Goal: Task Accomplishment & Management: Use online tool/utility

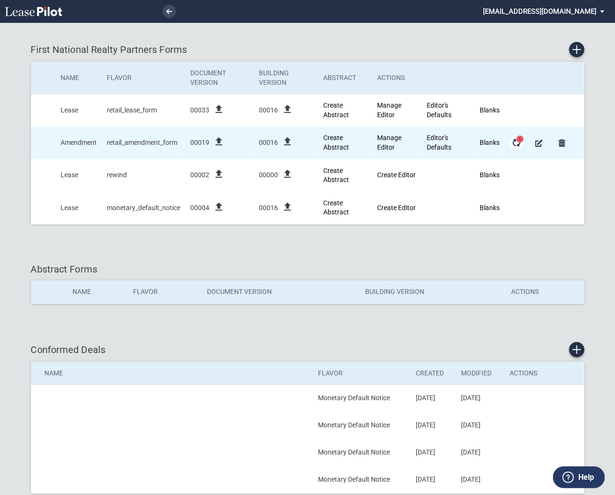
click at [518, 141] on span "5" at bounding box center [519, 139] width 7 height 7
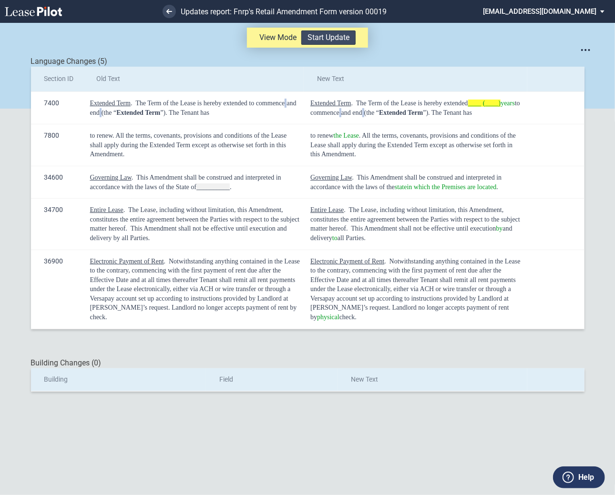
click at [342, 39] on button "Start Update" at bounding box center [328, 37] width 54 height 14
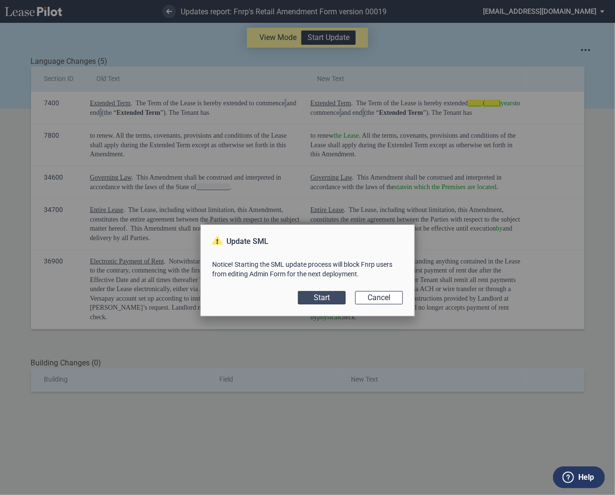
click at [325, 297] on button "Start" at bounding box center [322, 297] width 48 height 13
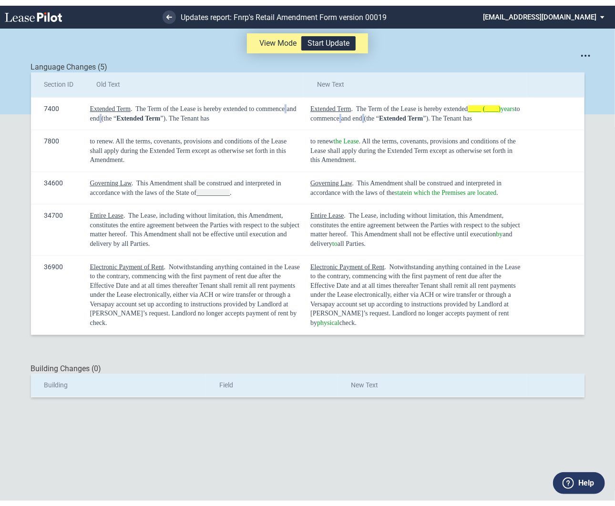
scroll to position [23, 0]
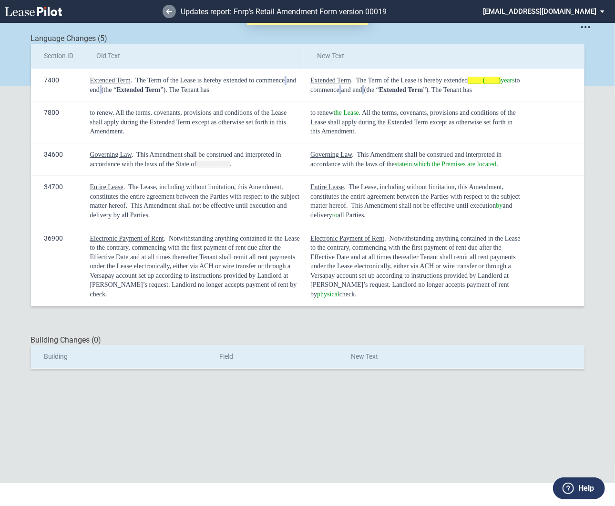
click at [168, 11] on use at bounding box center [169, 11] width 6 height 5
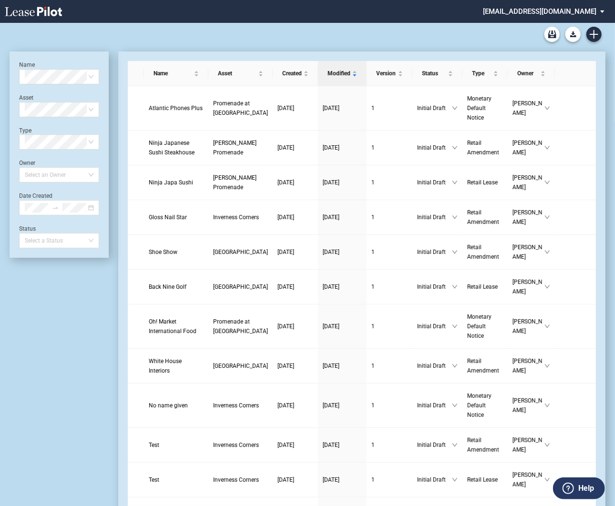
click at [544, 12] on md-select "fnrp@leasepilot.co Super Admin Area Admin Area Settings Sign Out" at bounding box center [547, 10] width 131 height 21
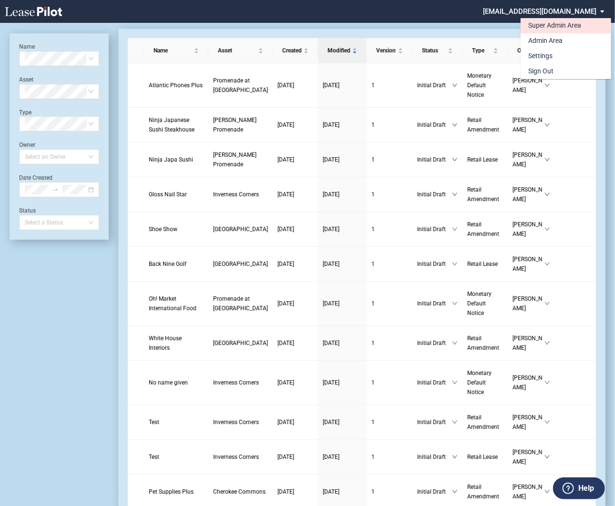
click at [535, 26] on div "Super Admin Area" at bounding box center [554, 26] width 53 height 10
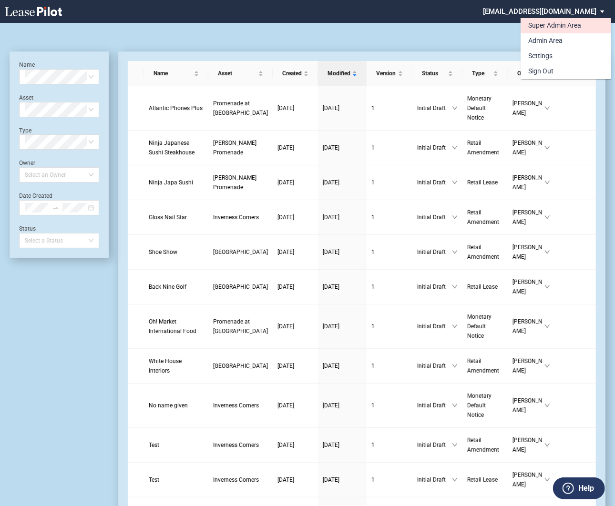
scroll to position [23, 0]
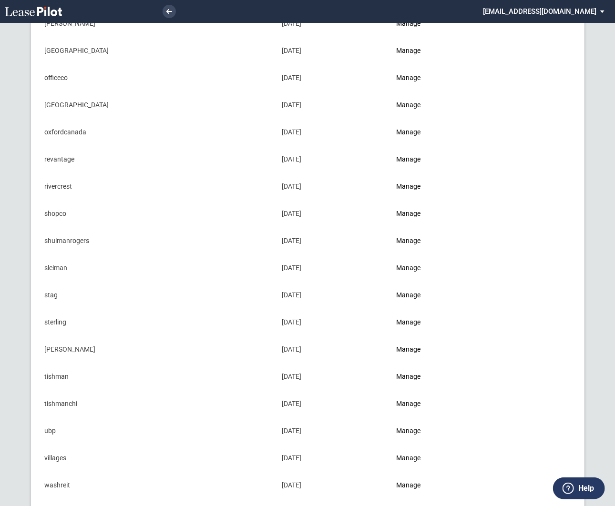
scroll to position [863, 0]
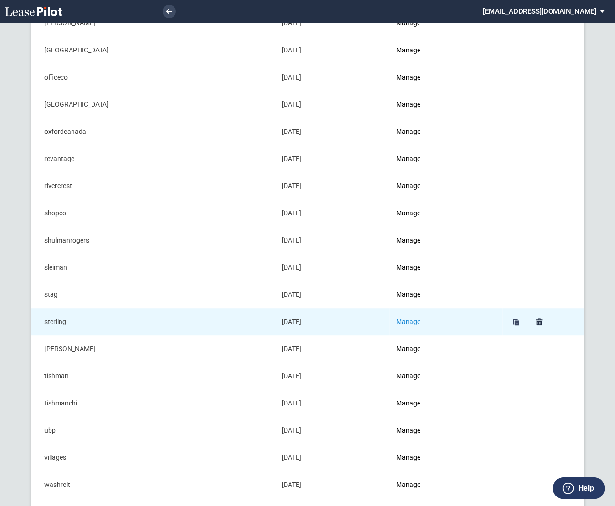
click at [416, 318] on link "Manage" at bounding box center [408, 322] width 24 height 8
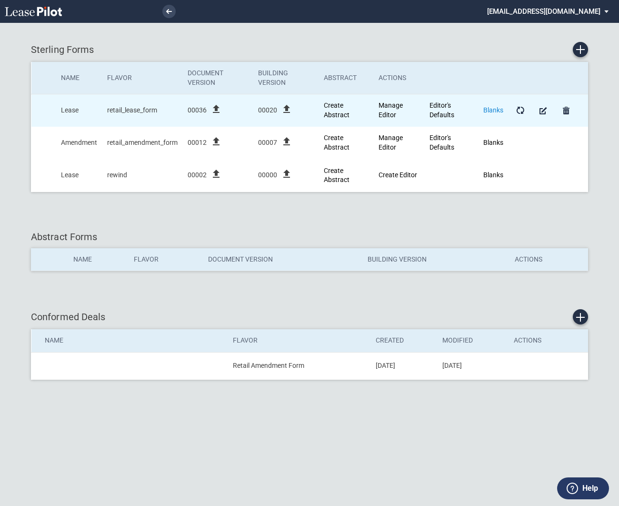
click at [493, 111] on link "Blanks" at bounding box center [494, 110] width 20 height 8
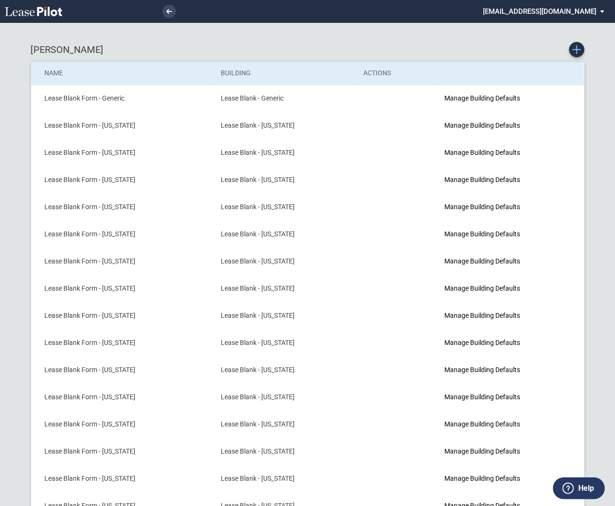
click at [577, 51] on icon "Create new Blank Form" at bounding box center [576, 49] width 9 height 9
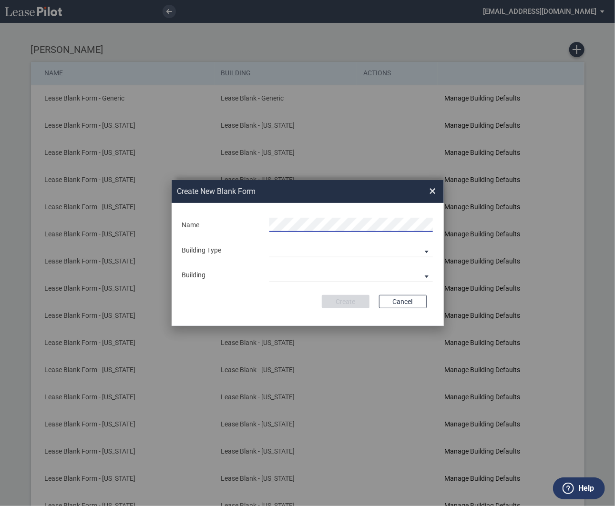
click at [237, 303] on div "Create Cancel" at bounding box center [308, 301] width 238 height 13
click at [281, 254] on md-select "Building Predefined Empty Building New Empty Building" at bounding box center [350, 250] width 163 height 14
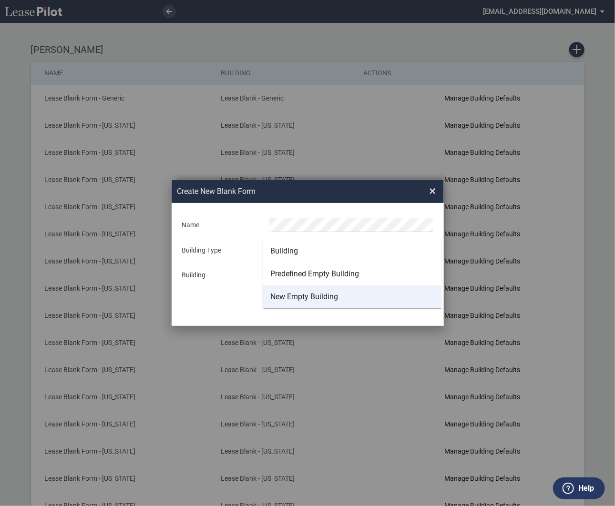
click at [281, 297] on div "New Empty Building" at bounding box center [304, 297] width 68 height 10
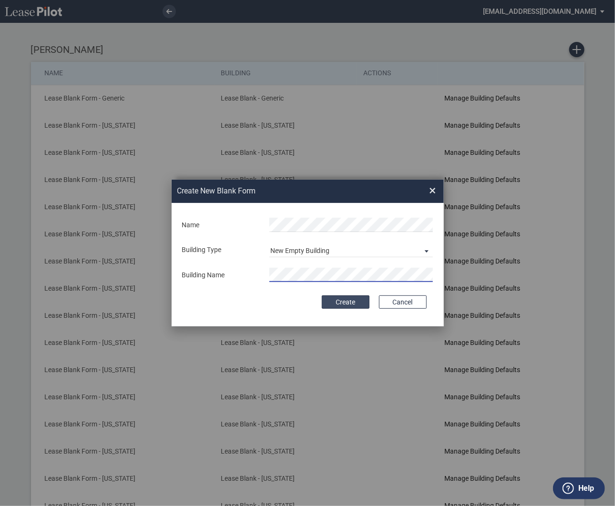
click at [346, 305] on button "Create" at bounding box center [346, 301] width 48 height 13
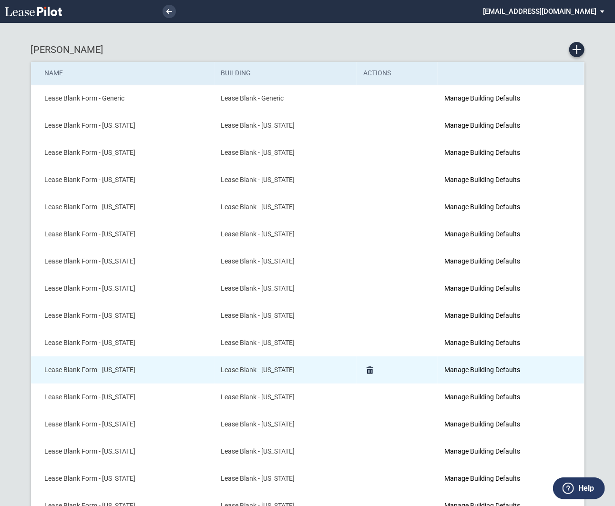
scroll to position [139, 0]
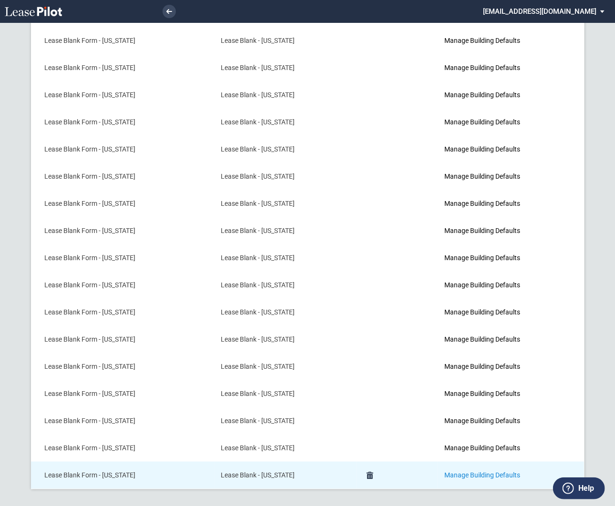
click at [468, 474] on link "Manage Building Defaults" at bounding box center [482, 475] width 76 height 8
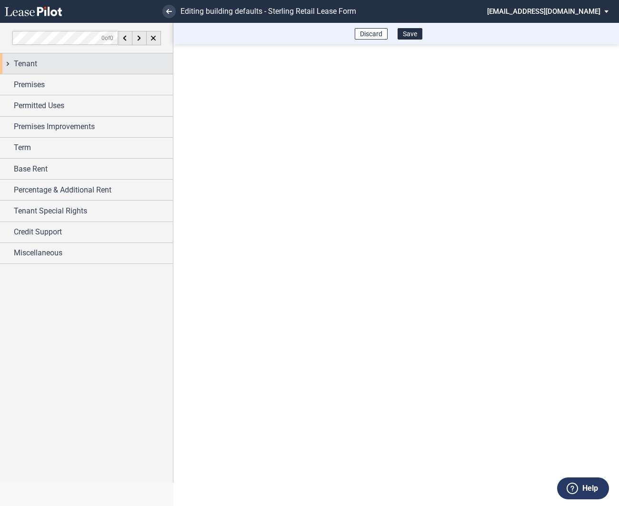
click at [8, 67] on div "Tenant" at bounding box center [86, 63] width 173 height 20
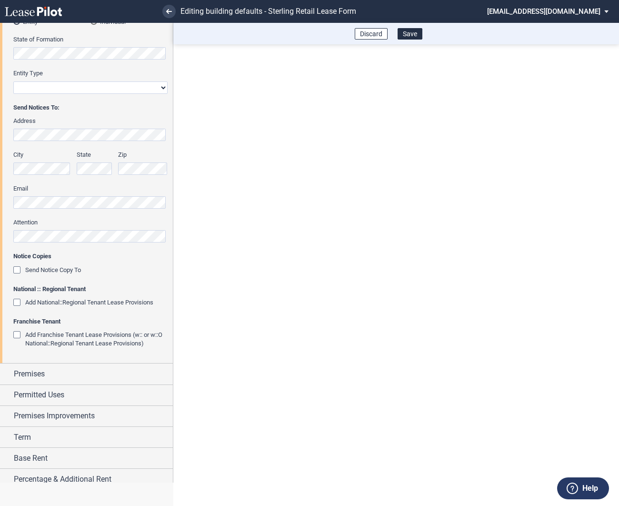
scroll to position [172, 0]
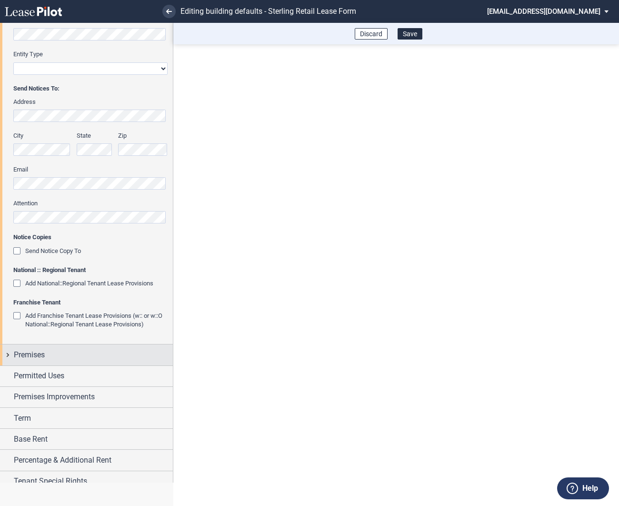
click at [5, 355] on div "Premises" at bounding box center [86, 354] width 173 height 20
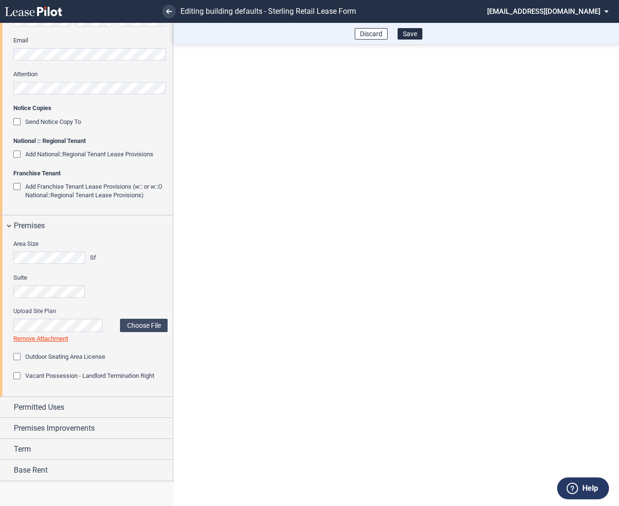
scroll to position [383, 0]
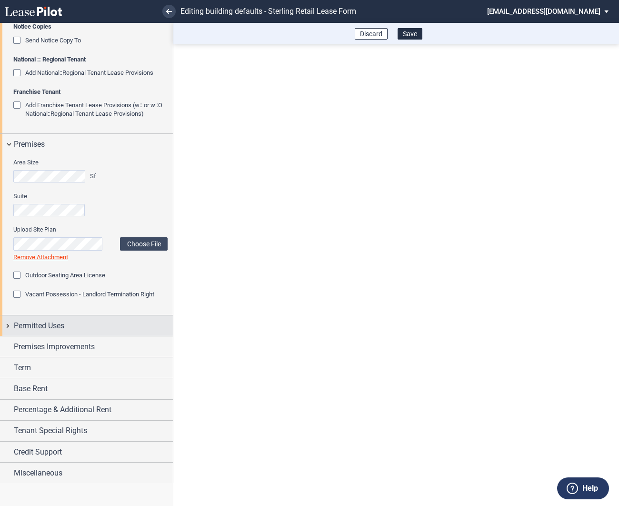
click at [5, 323] on div "Permitted Uses" at bounding box center [86, 325] width 173 height 20
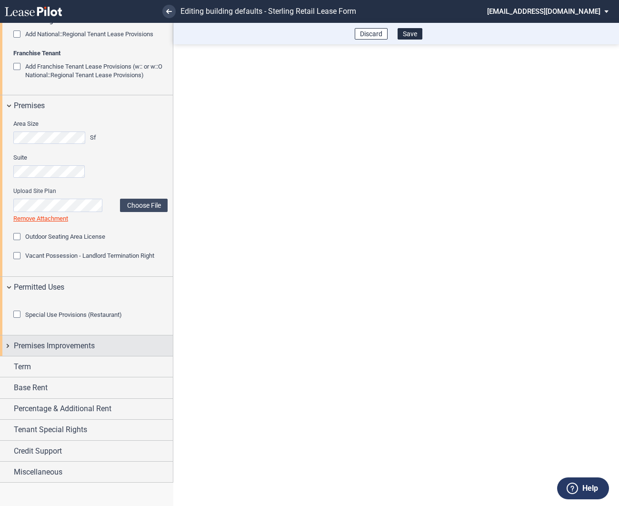
click at [6, 356] on div "Premises Improvements" at bounding box center [86, 345] width 173 height 20
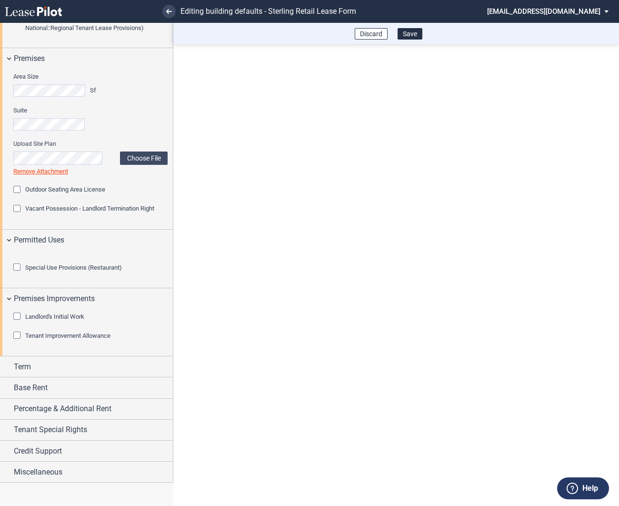
scroll to position [517, 0]
click at [19, 341] on div "Tenant Improvement Allowance" at bounding box center [18, 337] width 10 height 10
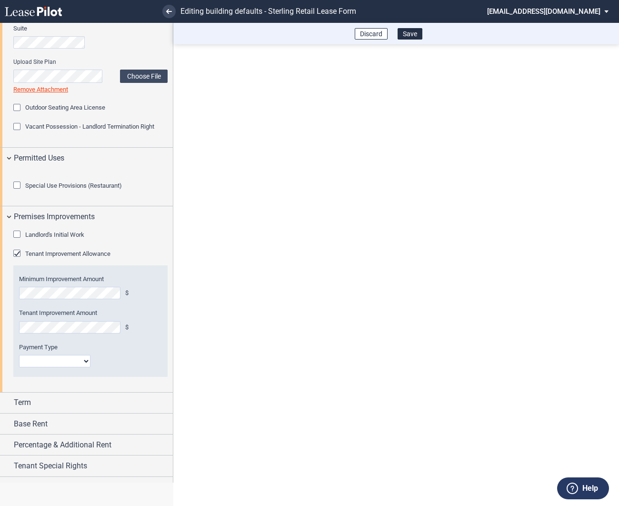
scroll to position [556, 0]
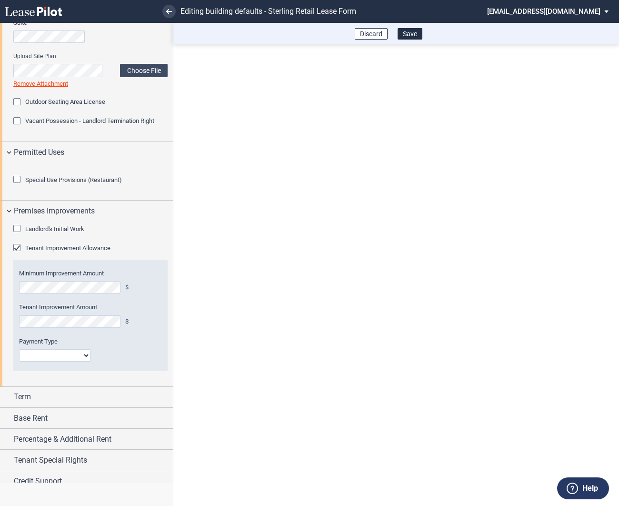
click at [39, 362] on select "Lump Sum Base Rent Credit or Lump Sum Progress Payments" at bounding box center [54, 355] width 71 height 12
select select "one"
click at [19, 362] on select "Lump Sum Base Rent Credit or Lump Sum Progress Payments" at bounding box center [54, 355] width 71 height 12
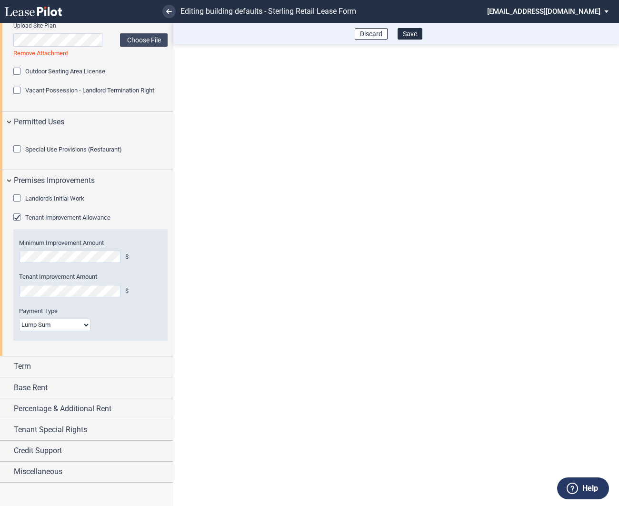
click at [18, 223] on div "Tenant Improvement Allowance" at bounding box center [18, 218] width 10 height 10
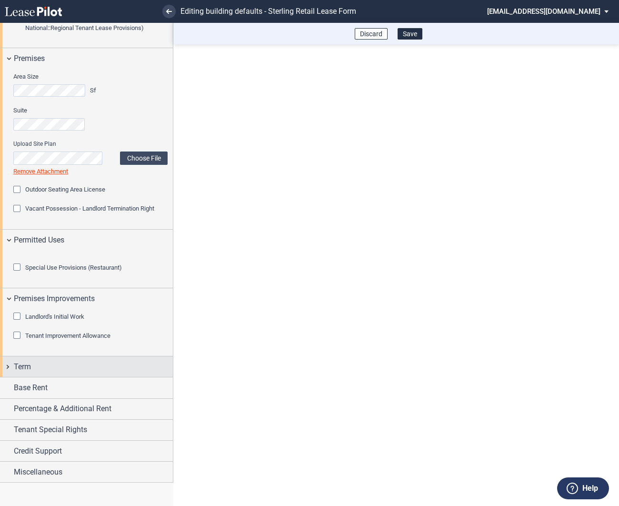
click at [6, 366] on div "Term" at bounding box center [86, 366] width 173 height 20
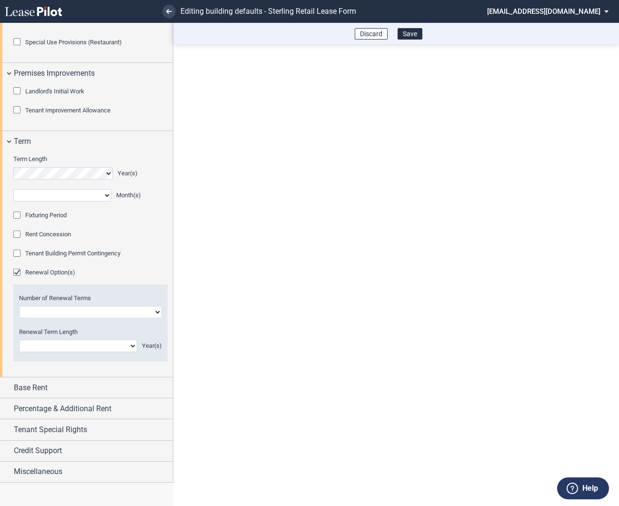
scroll to position [715, 0]
click at [16, 221] on div "Fixturing Period" at bounding box center [18, 217] width 10 height 10
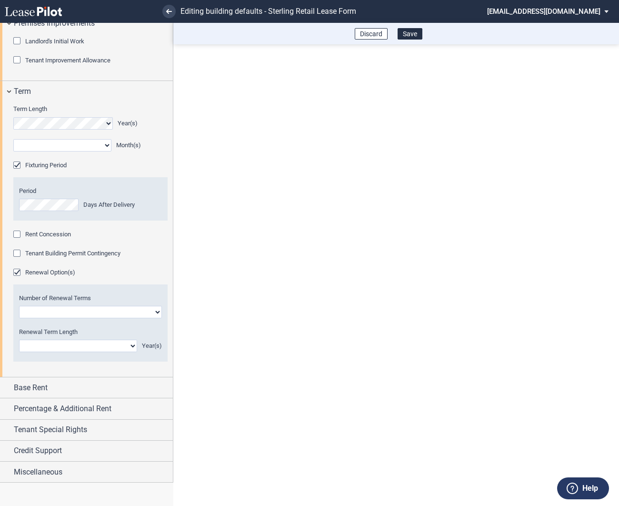
scroll to position [796, 0]
click at [10, 384] on div "Base Rent" at bounding box center [86, 387] width 173 height 20
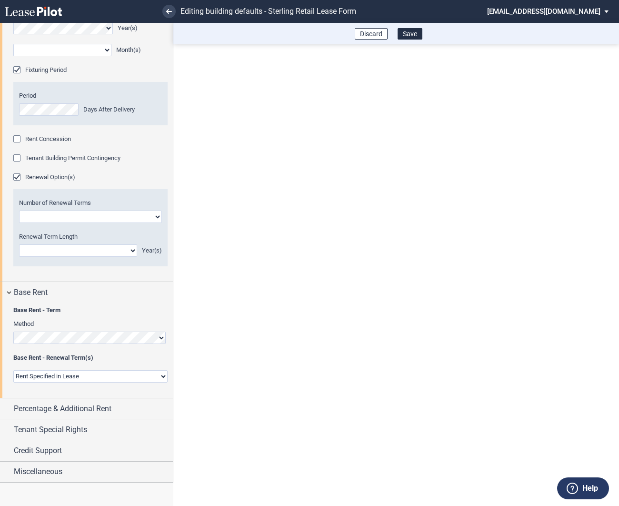
scroll to position [870, 0]
click at [19, 183] on div "Renewal Option(s)" at bounding box center [18, 178] width 10 height 10
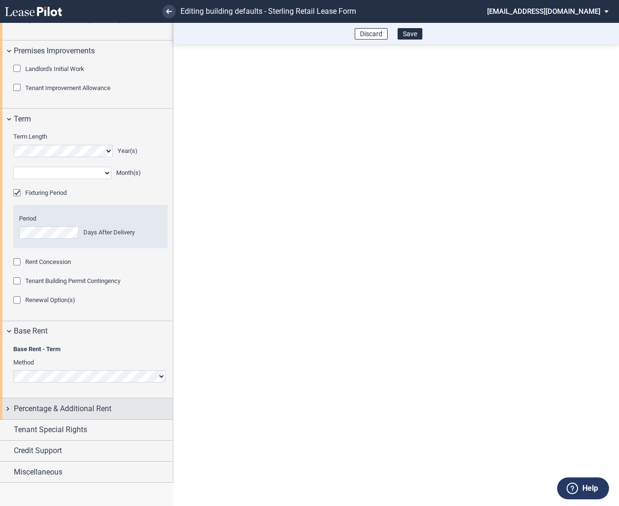
click at [5, 406] on div "Percentage & Additional Rent" at bounding box center [86, 408] width 173 height 20
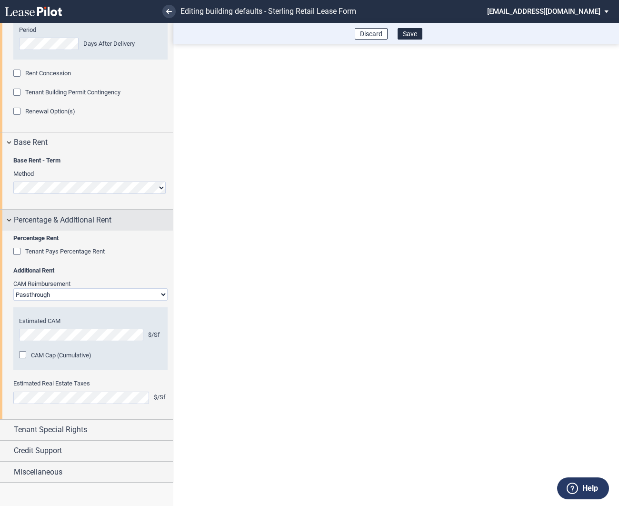
scroll to position [957, 0]
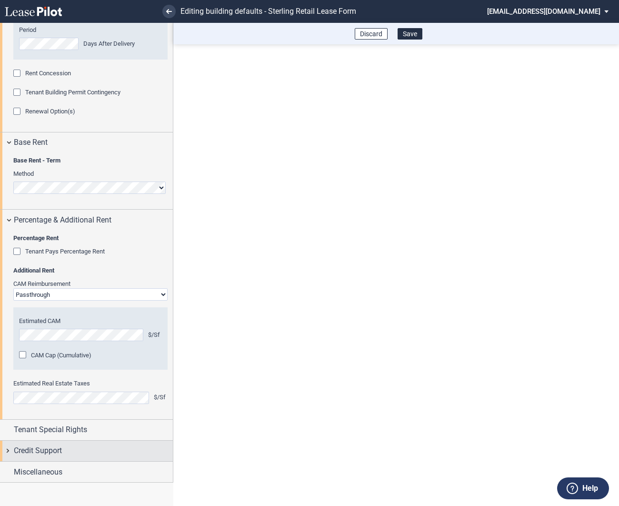
click at [7, 450] on div "Credit Support" at bounding box center [86, 451] width 173 height 20
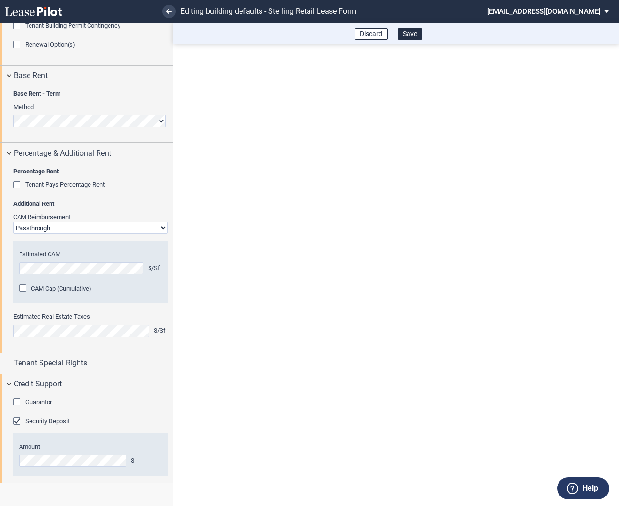
scroll to position [1054, 0]
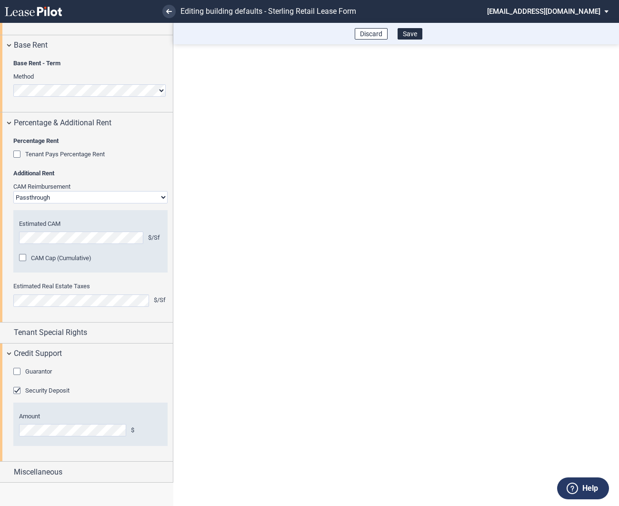
click at [16, 371] on div "Guarantor" at bounding box center [18, 373] width 10 height 10
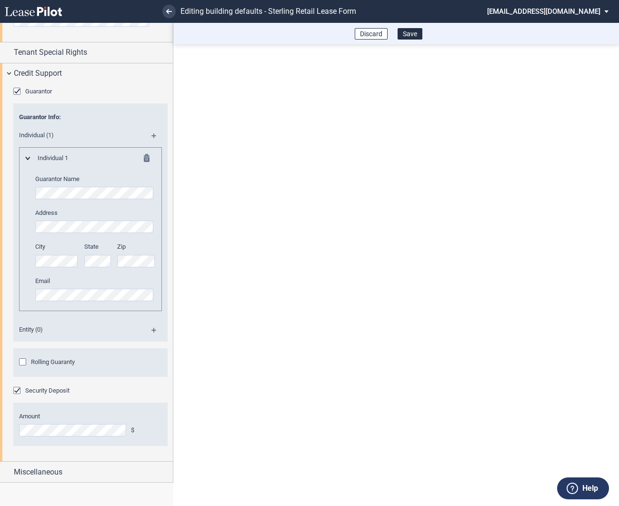
scroll to position [1334, 0]
click at [17, 390] on div "Security Deposit" at bounding box center [18, 392] width 10 height 10
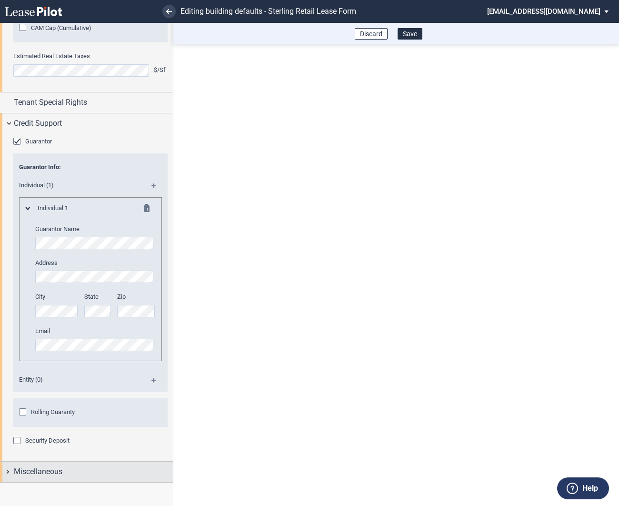
click at [52, 474] on span "Miscellaneous" at bounding box center [38, 471] width 49 height 11
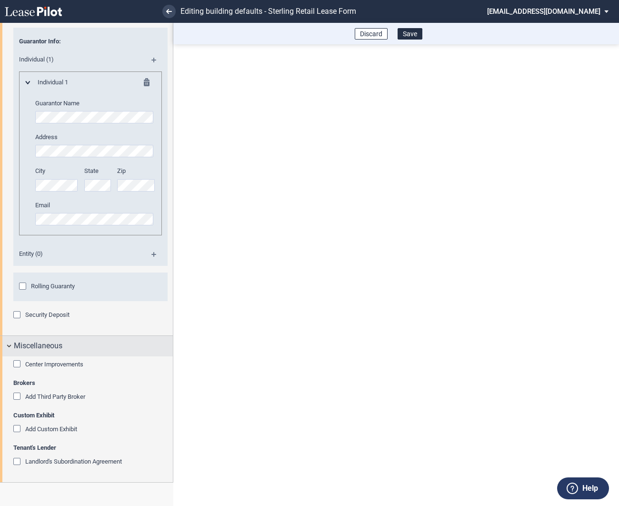
scroll to position [1409, 0]
click at [413, 36] on button "Save" at bounding box center [410, 33] width 25 height 11
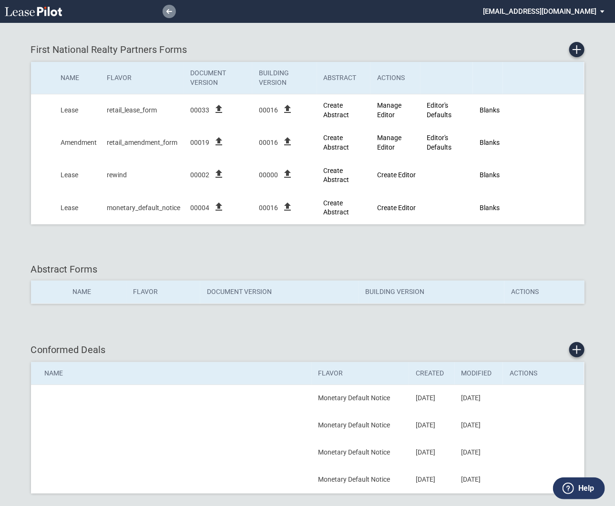
click at [170, 10] on icon at bounding box center [169, 11] width 6 height 5
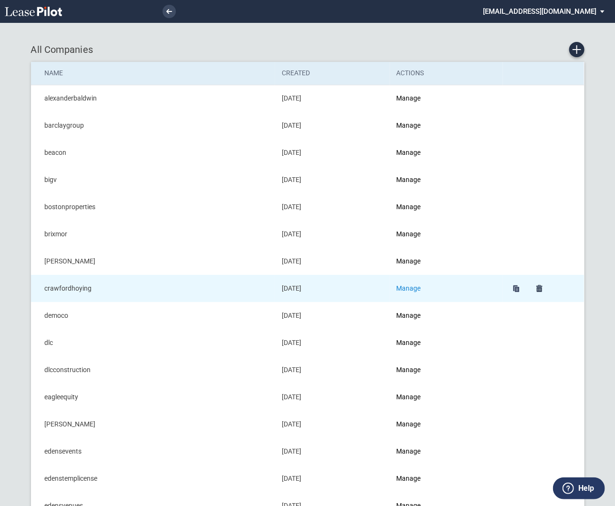
click at [419, 288] on link "Manage" at bounding box center [408, 288] width 24 height 8
